Goal: Task Accomplishment & Management: Manage account settings

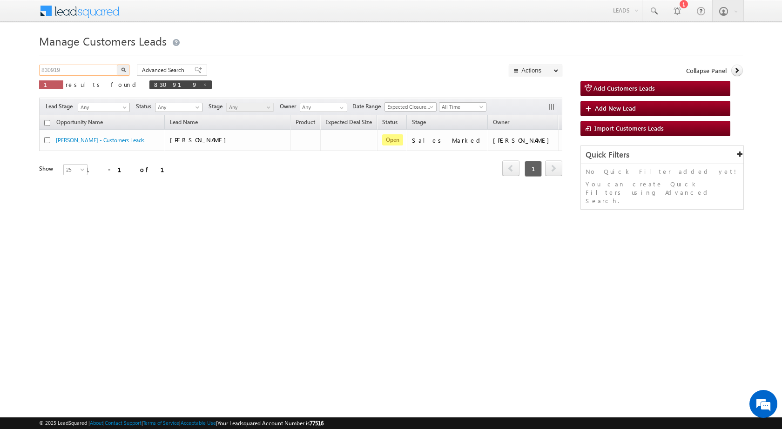
drag, startPoint x: 71, startPoint y: 70, endPoint x: 33, endPoint y: 69, distance: 38.2
click at [33, 69] on body "Menu [PERSON_NAME] sitar a6@ks erve." at bounding box center [391, 132] width 782 height 264
paste input "243"
type input "832439"
click at [127, 70] on button "button" at bounding box center [123, 70] width 12 height 11
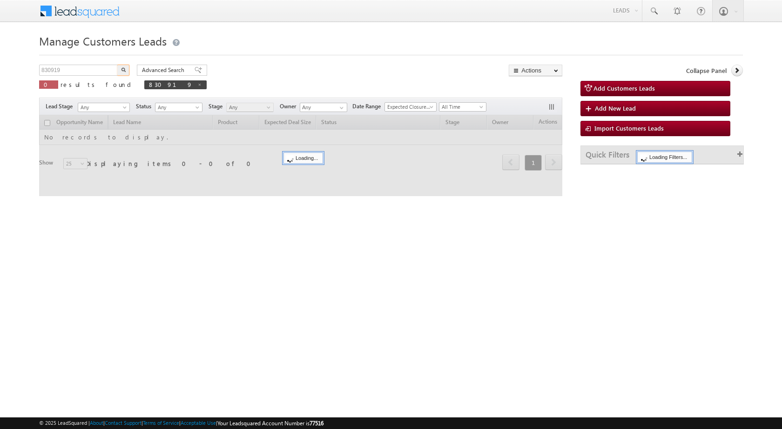
click at [64, 74] on input "830919" at bounding box center [79, 70] width 80 height 11
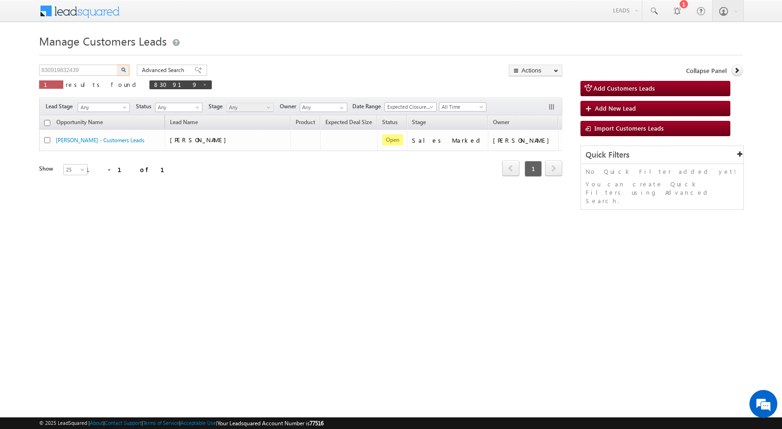
click at [32, 74] on body "Menu [PERSON_NAME] sitar a6@ks erve." at bounding box center [391, 132] width 782 height 264
type input "832439"
click at [121, 69] on img "button" at bounding box center [123, 69] width 5 height 5
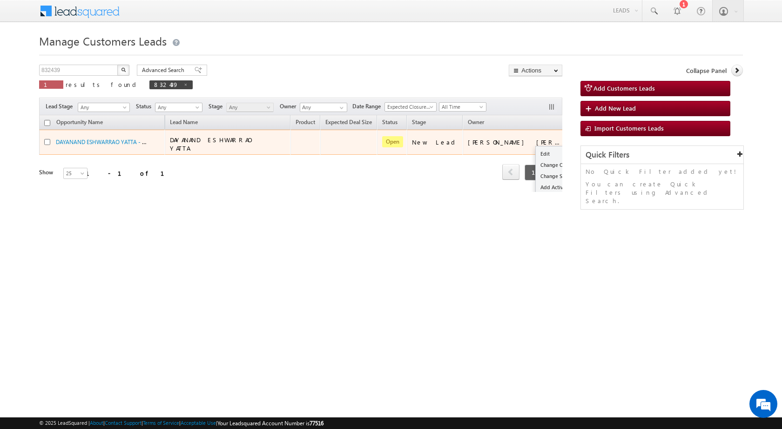
click at [570, 138] on div "Edit Change Owner Change Stage Add Activity Add Task Delete" at bounding box center [577, 142] width 15 height 12
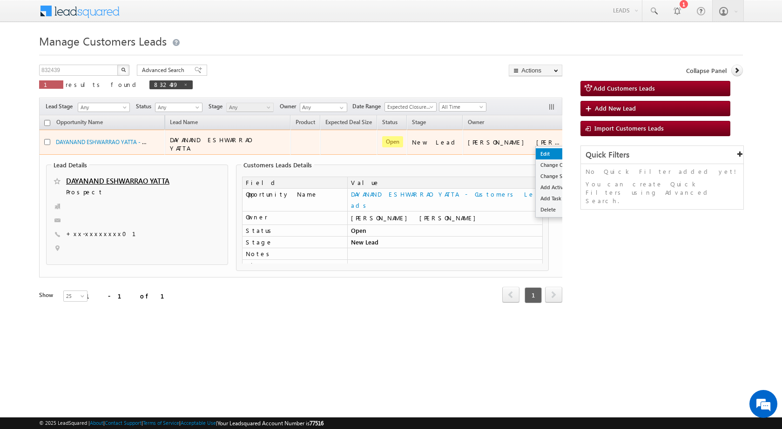
click at [535, 149] on link "Edit" at bounding box center [558, 153] width 47 height 11
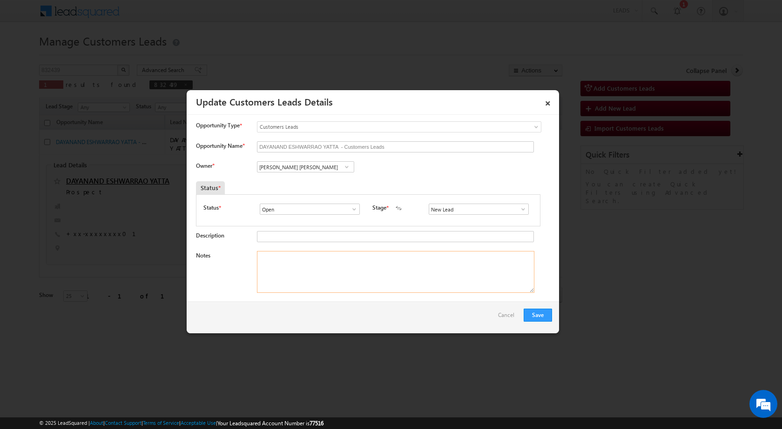
click at [309, 277] on textarea "Notes" at bounding box center [395, 272] width 277 height 42
paste textarea "832439 / DAYANAND ESHWARRAO YATTA / HOME PURCHASE / 440001 TO NAGPUR / PV 20 LA…"
type textarea "832439 / DAYANAND ESHWARRAO YATTA / HOME PURCHASE / 440001 TO NAGPUR / PV 20 LA…"
click at [518, 208] on span at bounding box center [522, 209] width 9 height 7
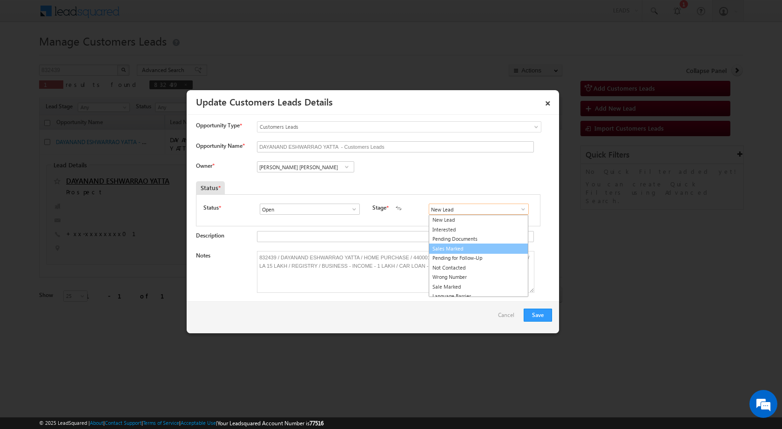
click at [467, 253] on link "Sales Marked" at bounding box center [478, 249] width 100 height 11
type input "Sales Marked"
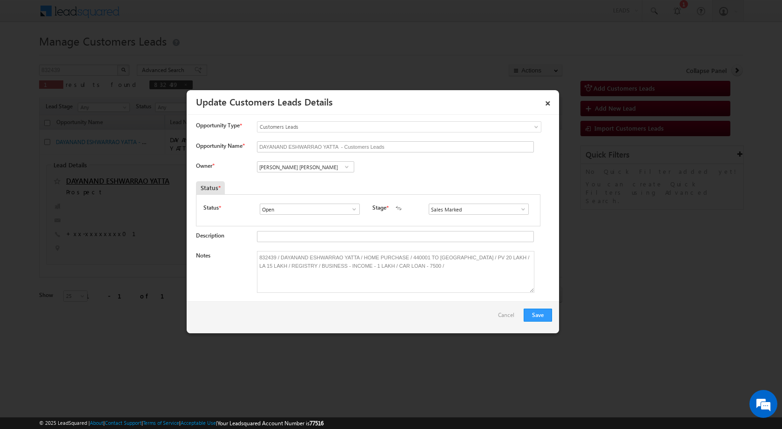
click at [535, 322] on div "Save Cancel" at bounding box center [373, 318] width 372 height 32
click at [538, 317] on button "Save" at bounding box center [537, 315] width 28 height 13
